Goal: Contribute content

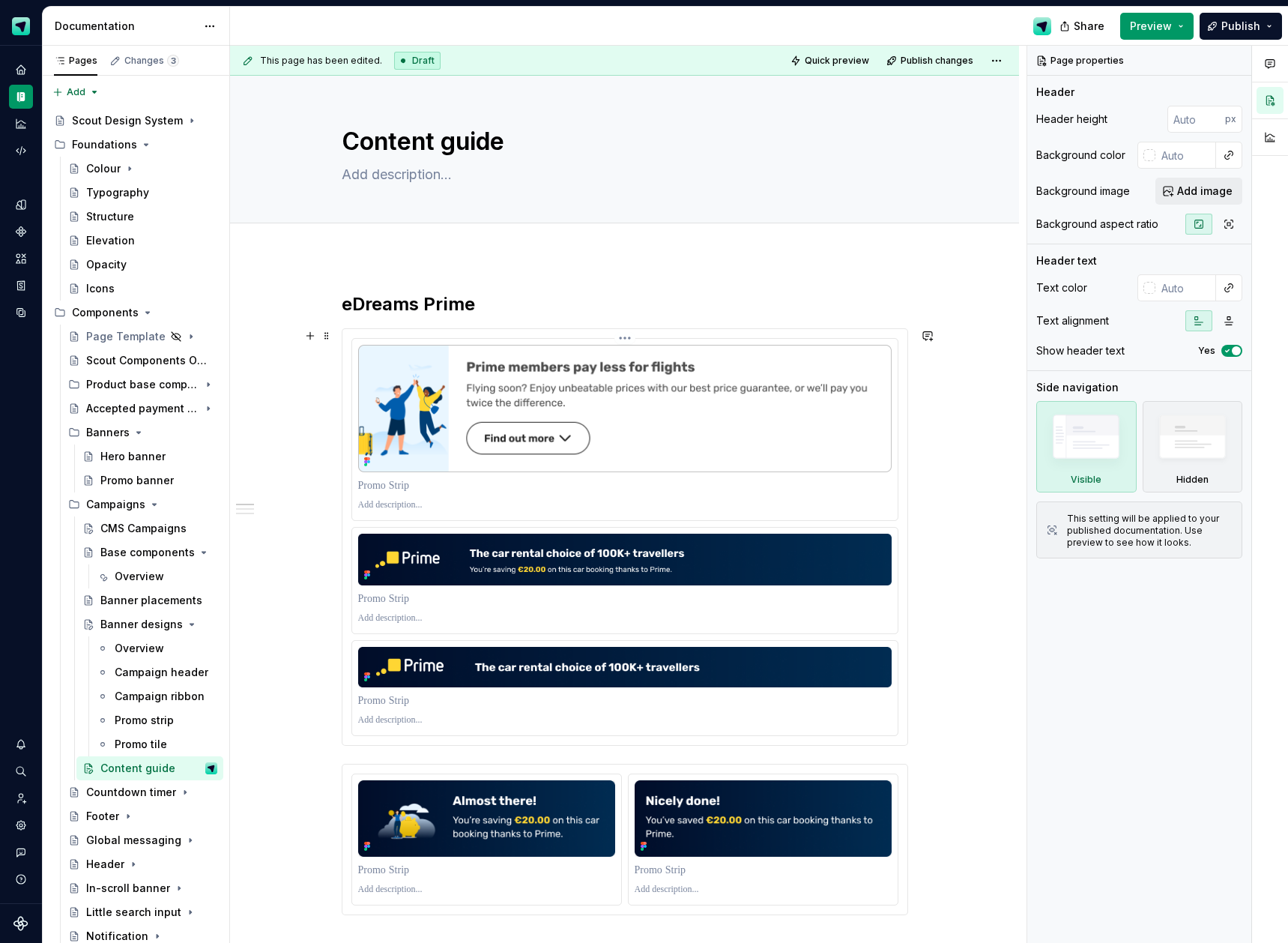
scroll to position [92, 0]
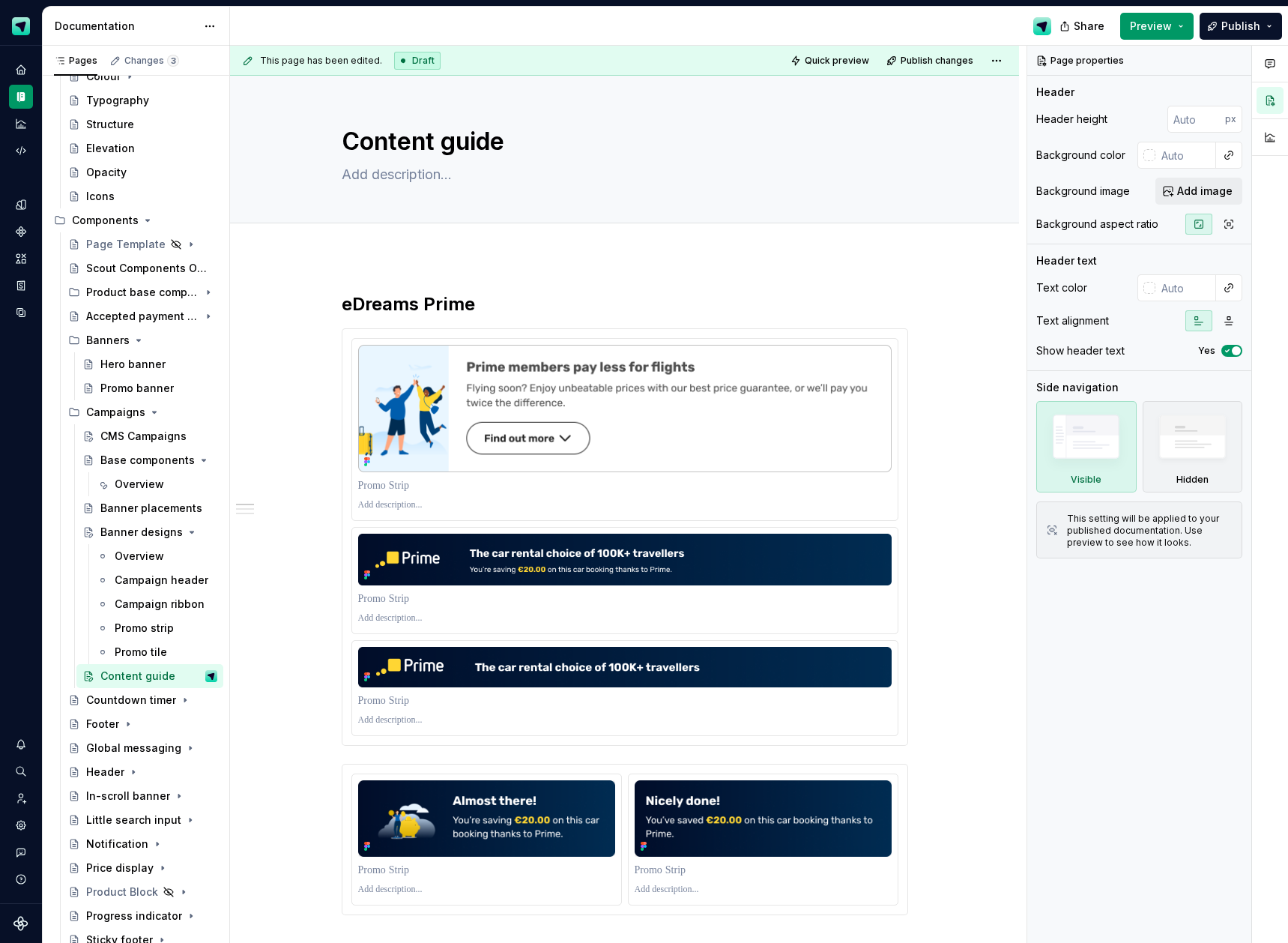
click at [534, 255] on div at bounding box center [624, 240] width 789 height 33
click at [116, 418] on div "Campaigns" at bounding box center [116, 412] width 59 height 15
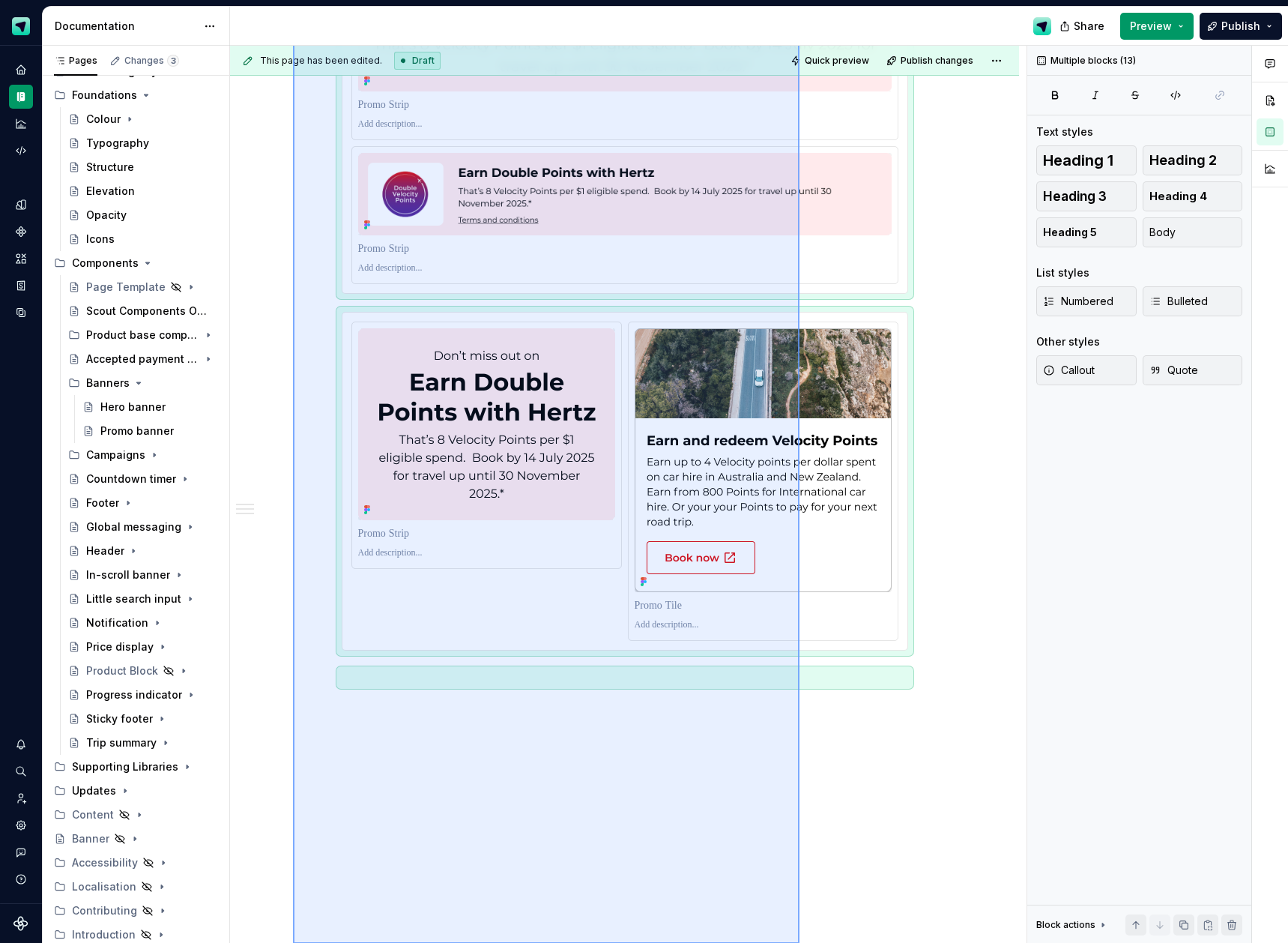
scroll to position [2344, 0]
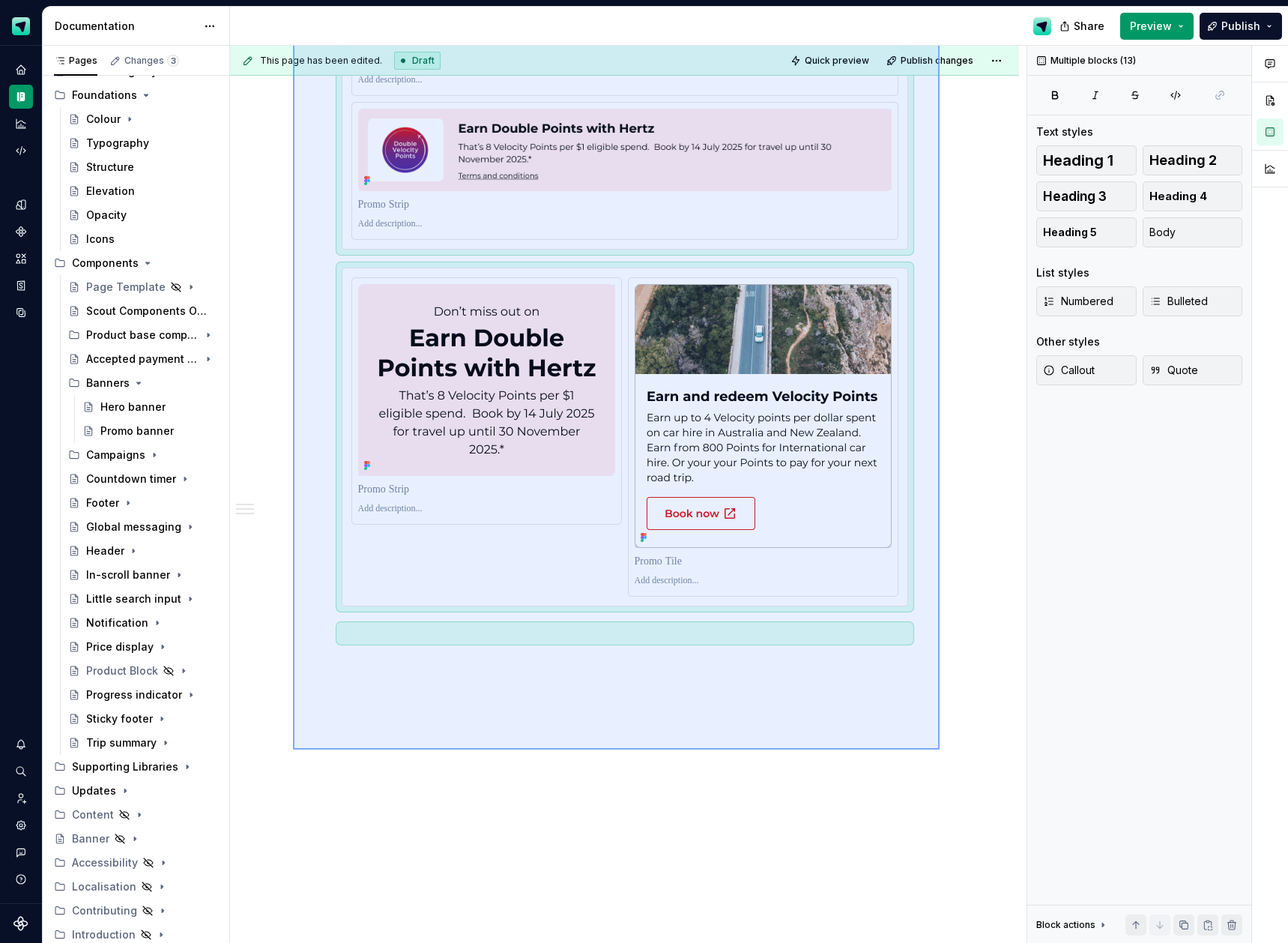
drag, startPoint x: 293, startPoint y: 364, endPoint x: 940, endPoint y: 749, distance: 752.9
click at [940, 749] on div "This page has been edited. Draft Quick preview Publish changes Content guide Ed…" at bounding box center [628, 495] width 797 height 898
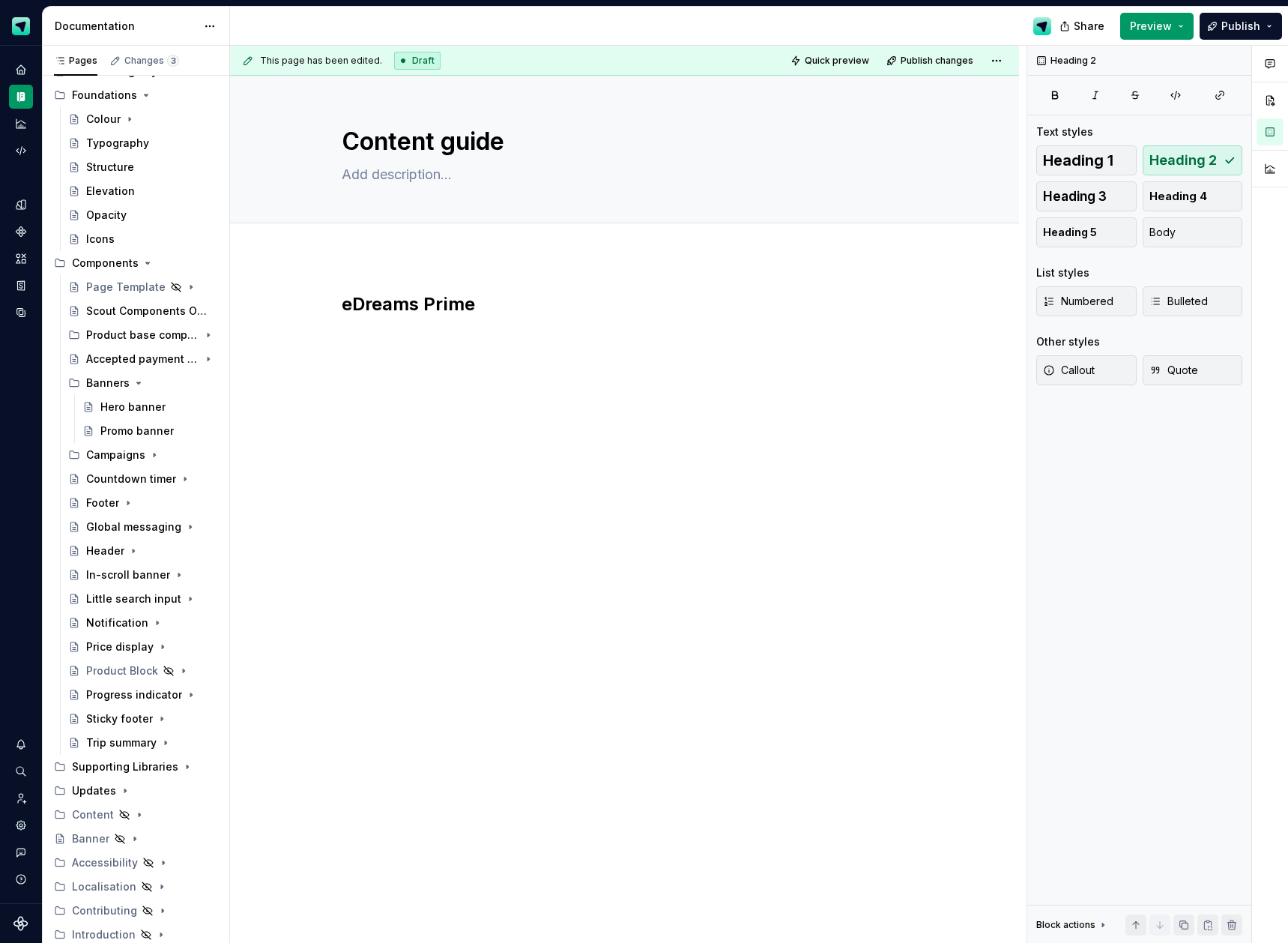
scroll to position [0, 0]
click at [347, 305] on h2 "eDreams Prime" at bounding box center [624, 305] width 566 height 24
click at [383, 235] on span "Add tab" at bounding box center [378, 240] width 36 height 12
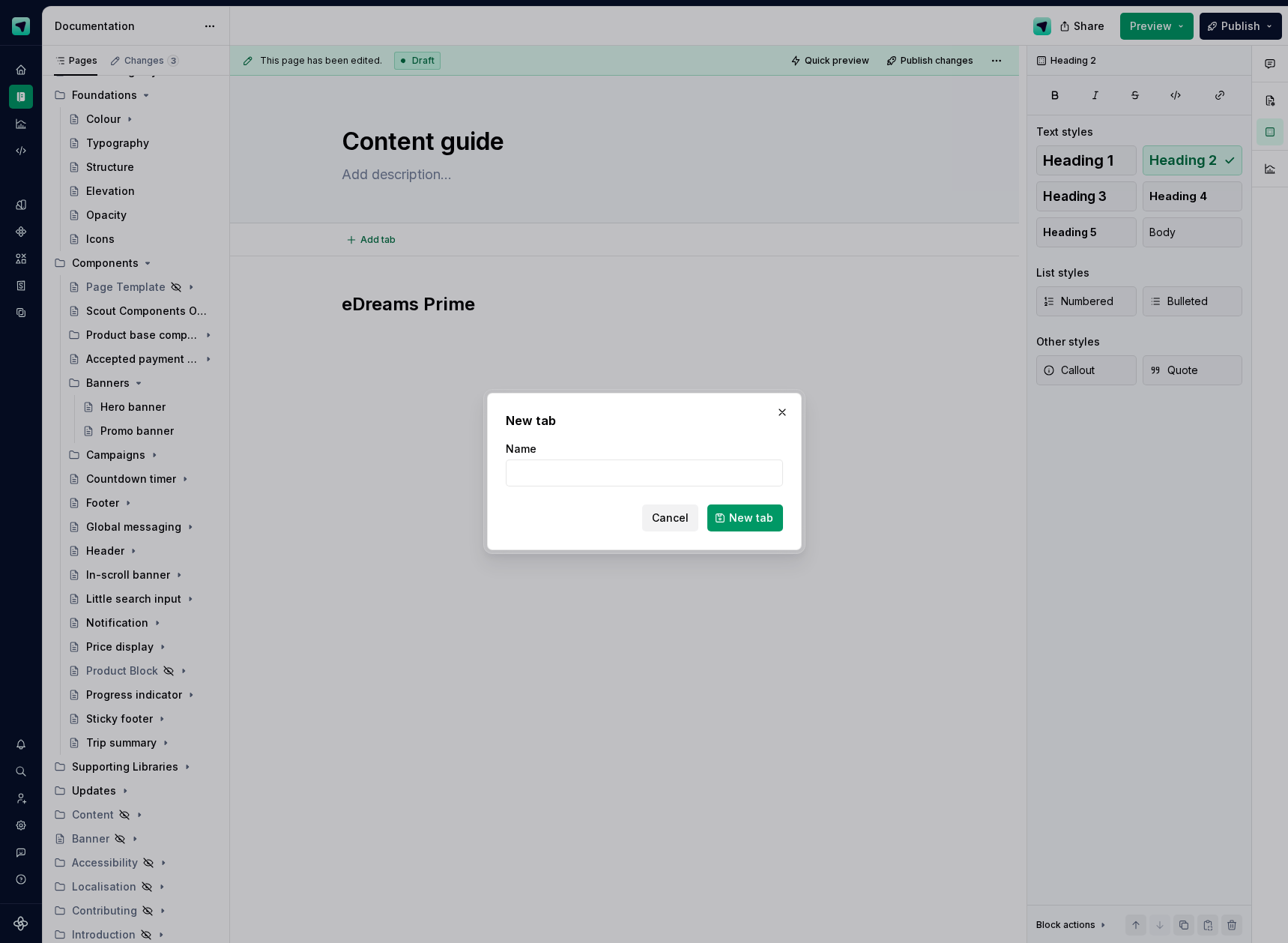
type textarea "*"
type input "Overview"
click at [761, 518] on span "New tab" at bounding box center [751, 518] width 44 height 15
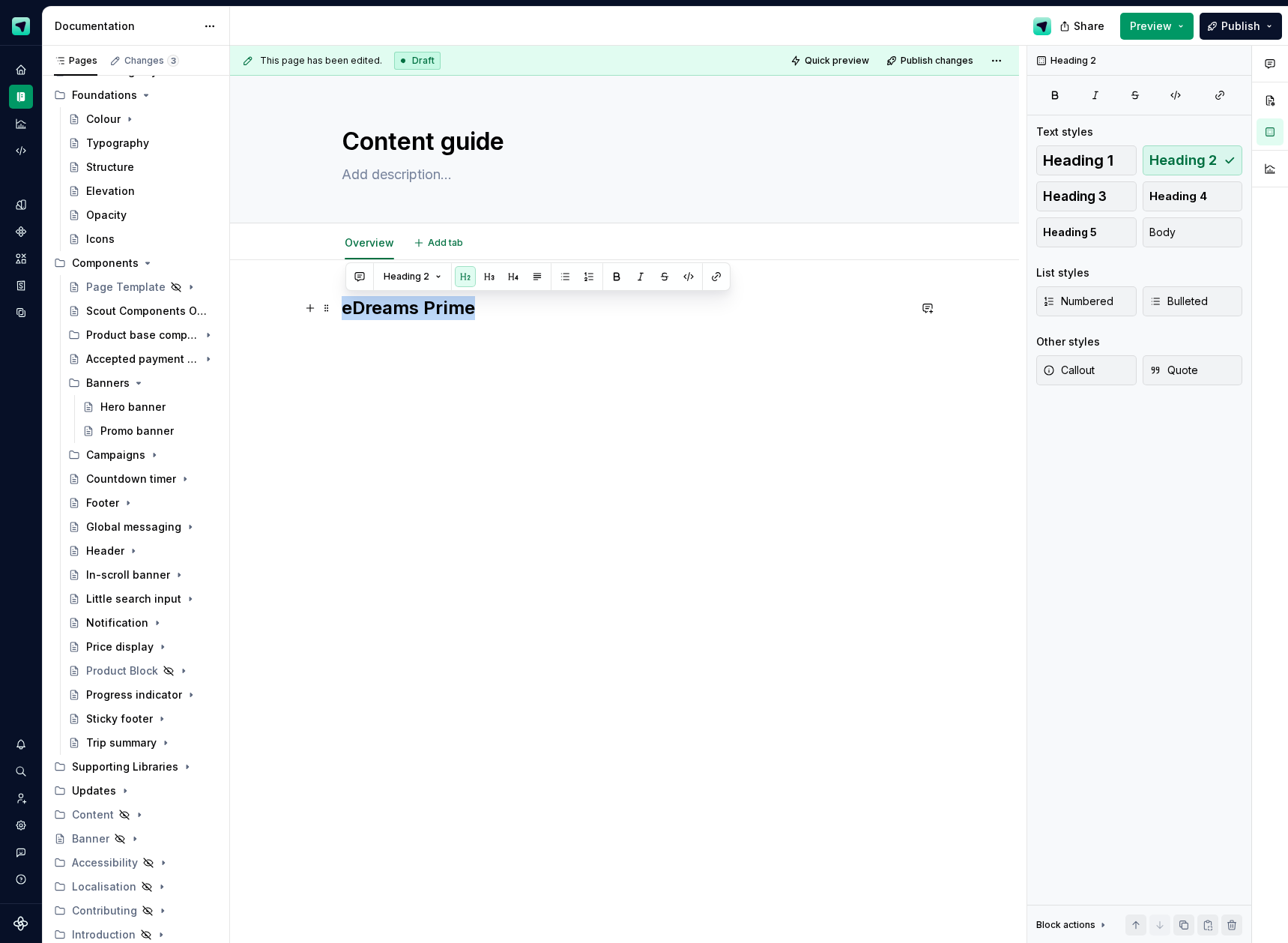
drag, startPoint x: 429, startPoint y: 311, endPoint x: 339, endPoint y: 307, distance: 90.1
click at [339, 307] on div "eDreams Prime" at bounding box center [624, 457] width 789 height 393
type textarea "*"
